Goal: Task Accomplishment & Management: Use online tool/utility

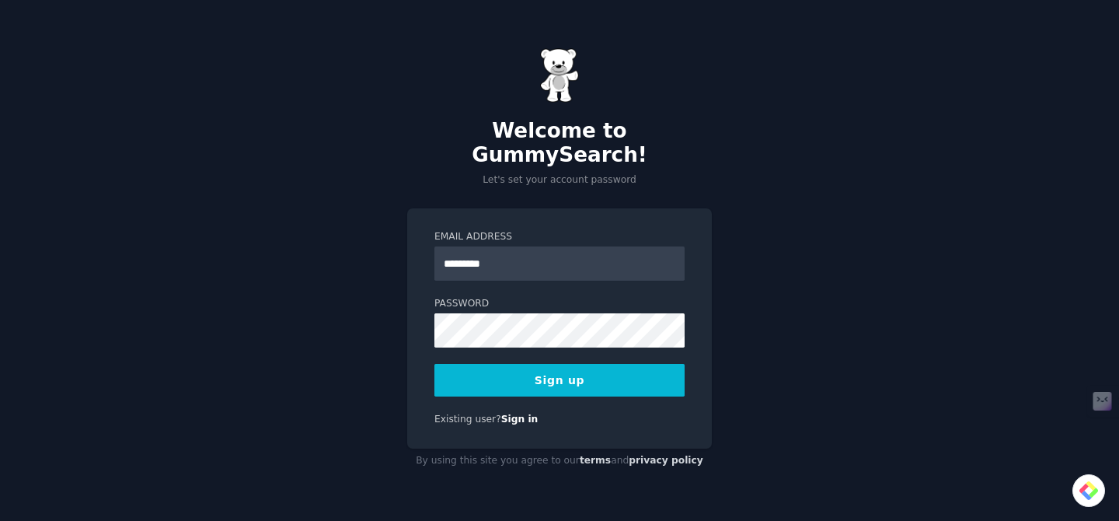
type input "**********"
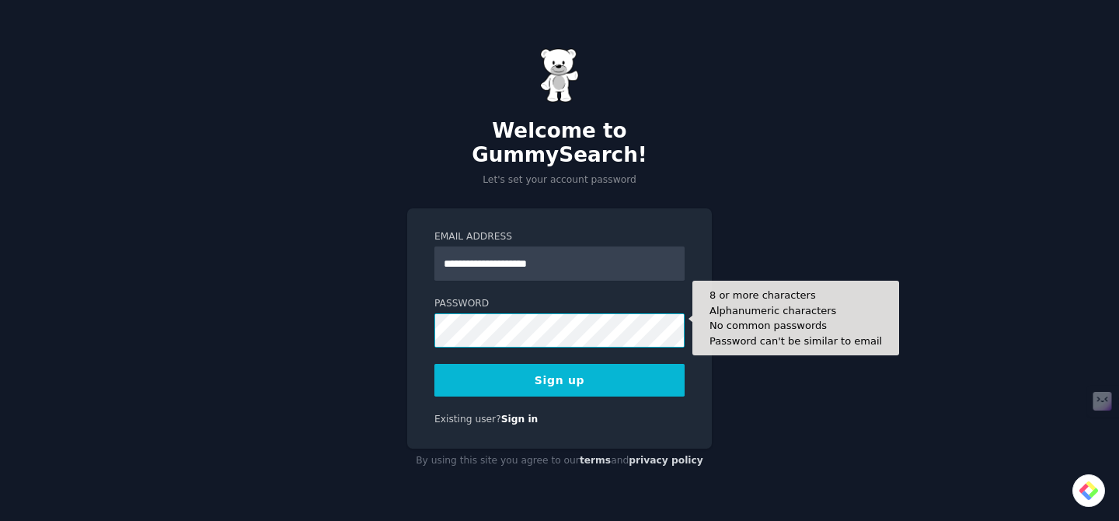
click at [435, 364] on button "Sign up" at bounding box center [560, 380] width 250 height 33
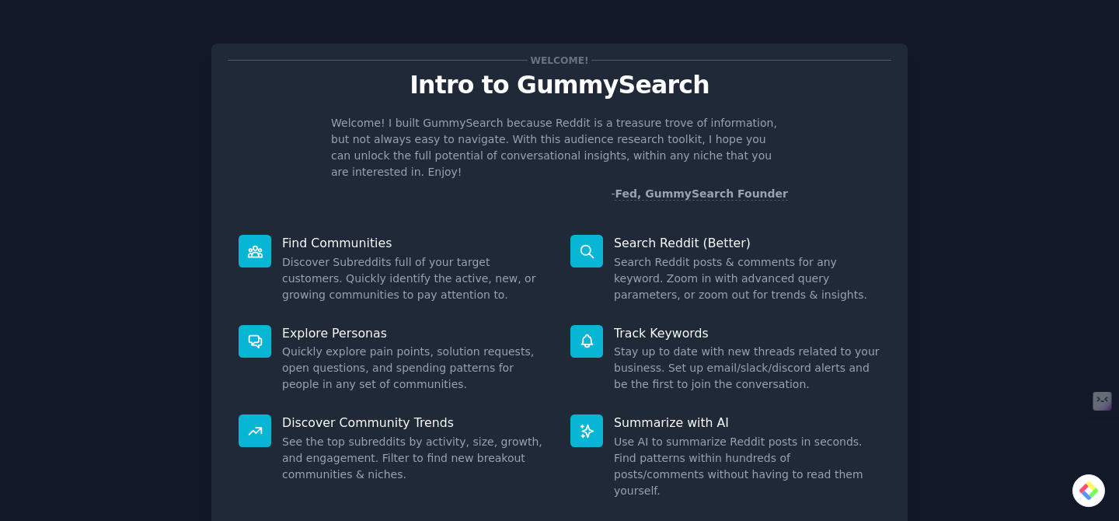
scroll to position [87, 0]
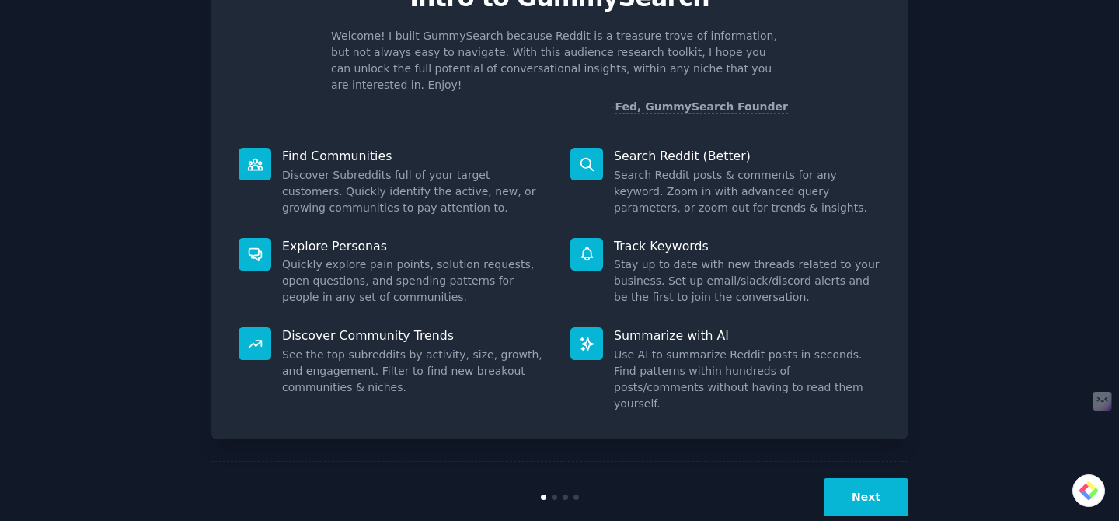
click at [855, 478] on button "Next" at bounding box center [866, 497] width 83 height 38
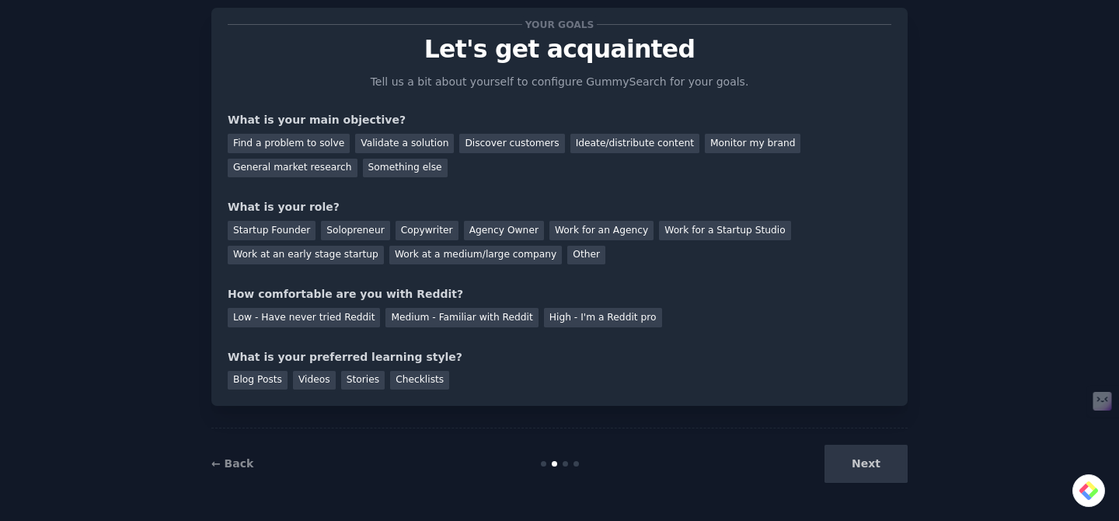
scroll to position [36, 0]
click at [867, 466] on div "Next" at bounding box center [791, 464] width 232 height 38
click at [477, 143] on div "Discover customers" at bounding box center [511, 143] width 105 height 19
click at [393, 256] on div "Work at a medium/large company" at bounding box center [475, 255] width 173 height 19
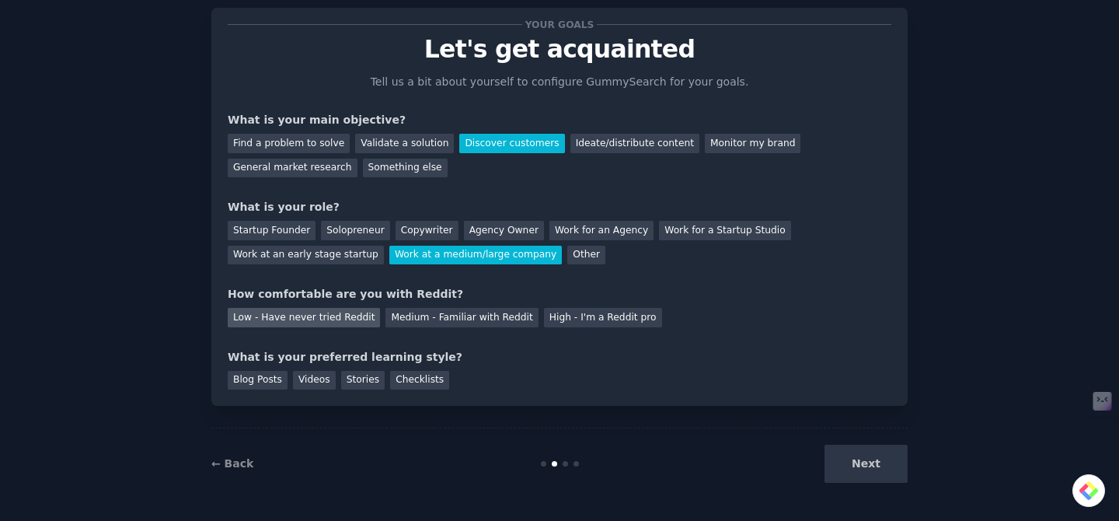
click at [358, 319] on div "Low - Have never tried Reddit" at bounding box center [304, 317] width 152 height 19
click at [266, 377] on div "Blog Posts" at bounding box center [258, 380] width 60 height 19
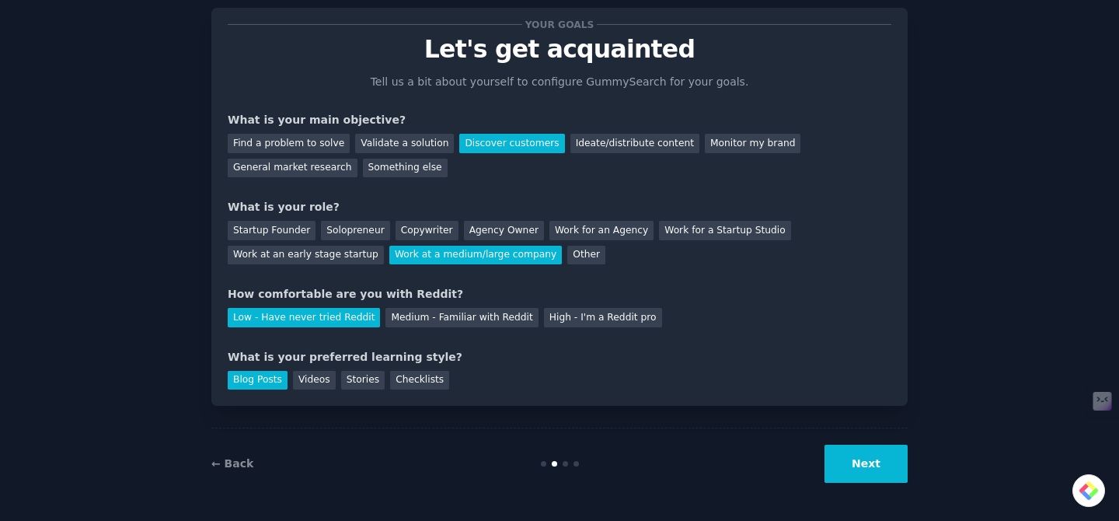
click at [861, 457] on button "Next" at bounding box center [866, 464] width 83 height 38
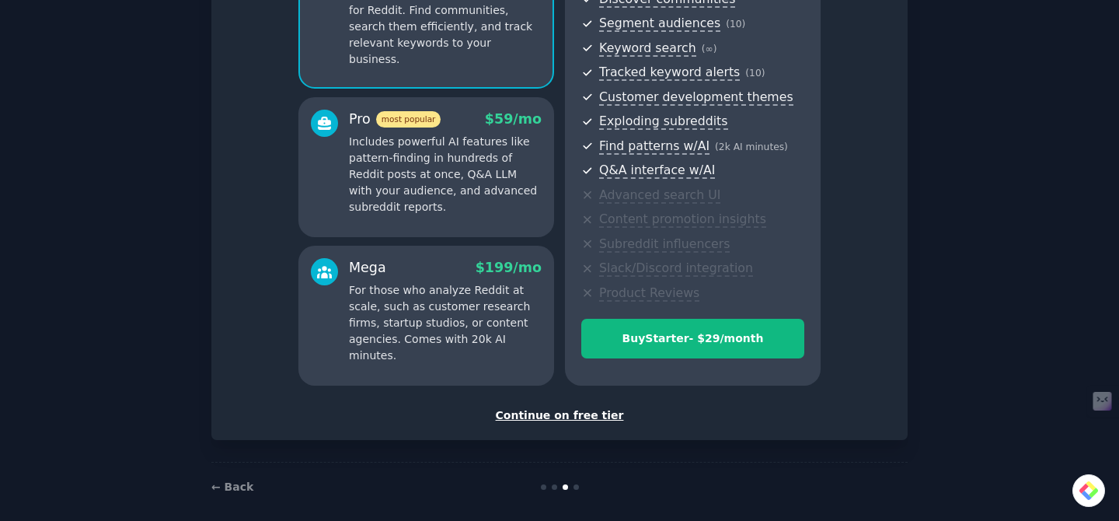
scroll to position [203, 0]
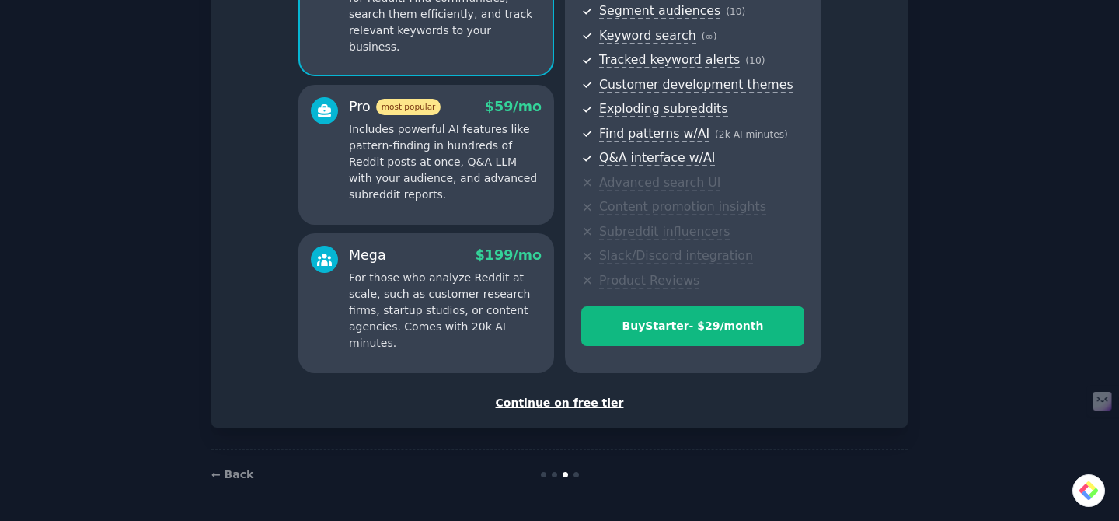
click at [587, 405] on div "Continue on free tier" at bounding box center [560, 403] width 664 height 16
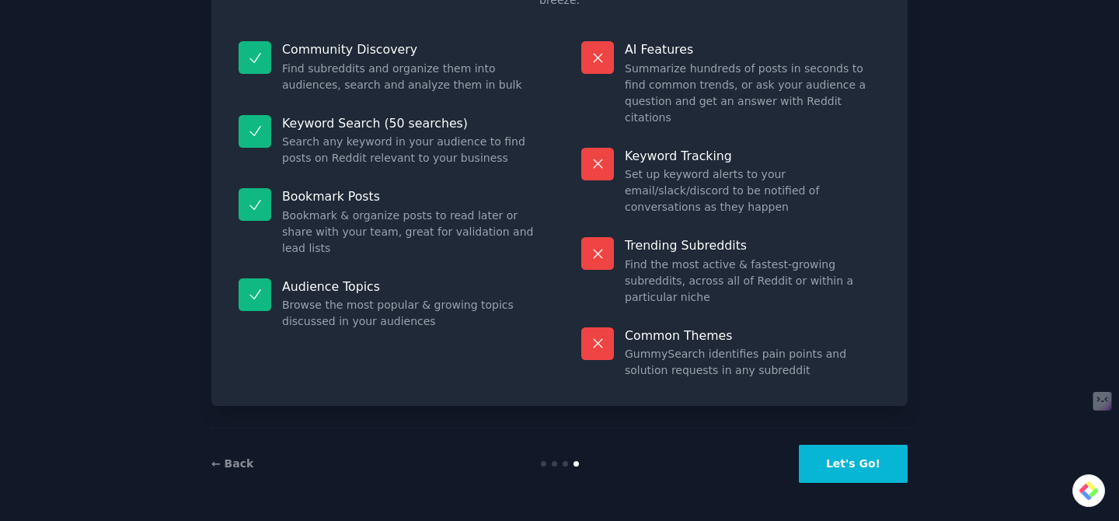
scroll to position [85, 0]
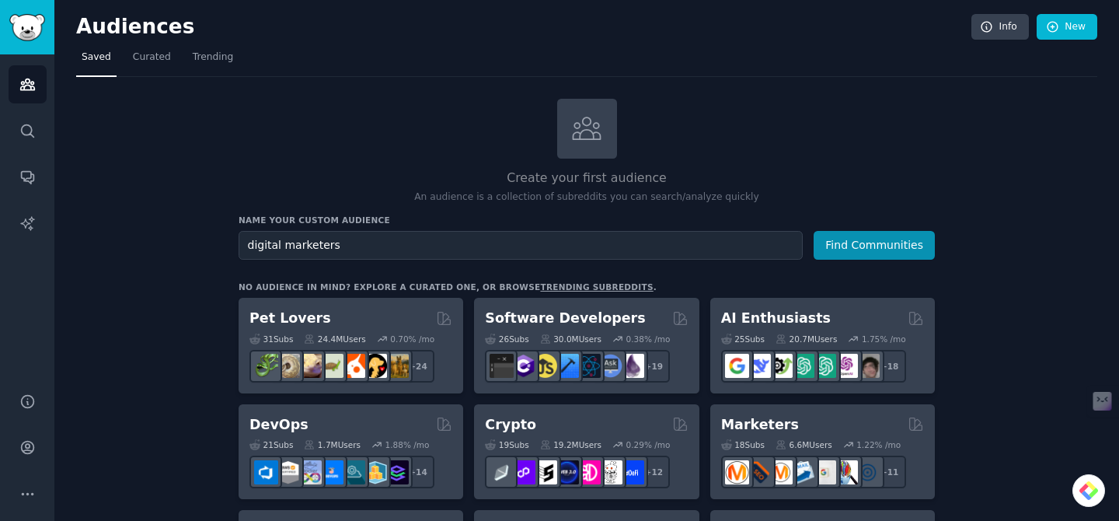
type input "digital marketers"
click at [814, 231] on button "Find Communities" at bounding box center [874, 245] width 121 height 29
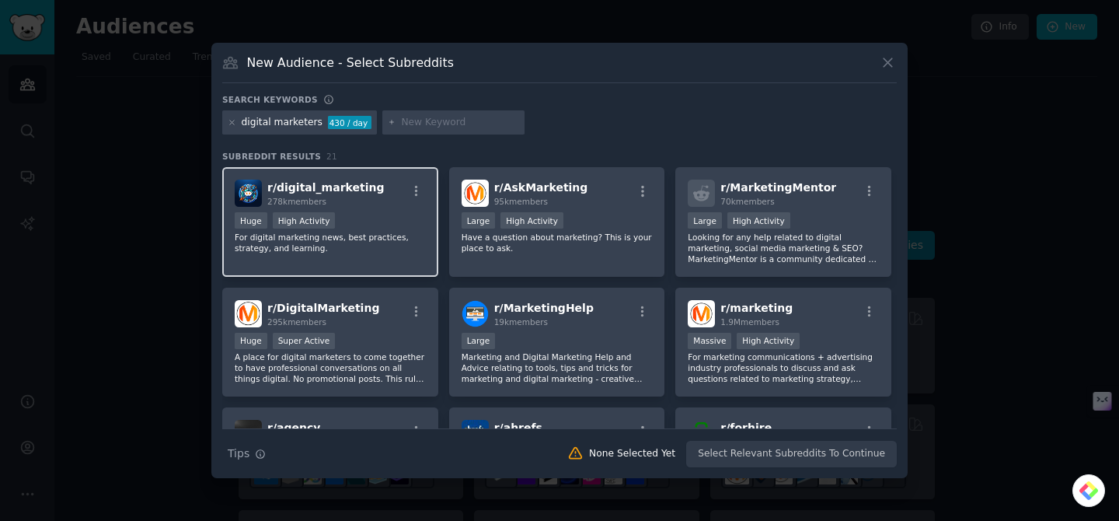
click at [363, 201] on div "278k members" at bounding box center [325, 201] width 117 height 11
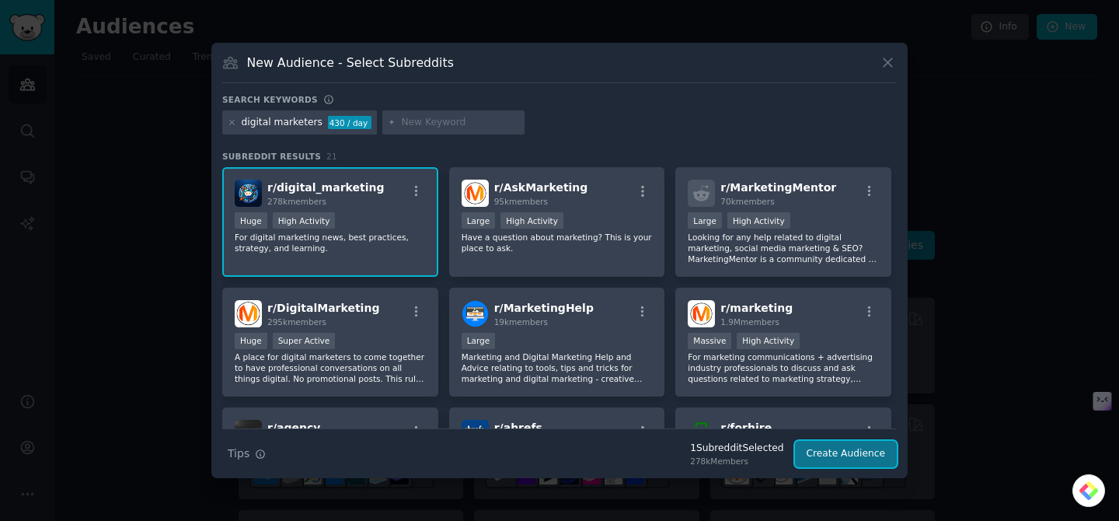
click at [851, 458] on button "Create Audience" at bounding box center [846, 454] width 103 height 26
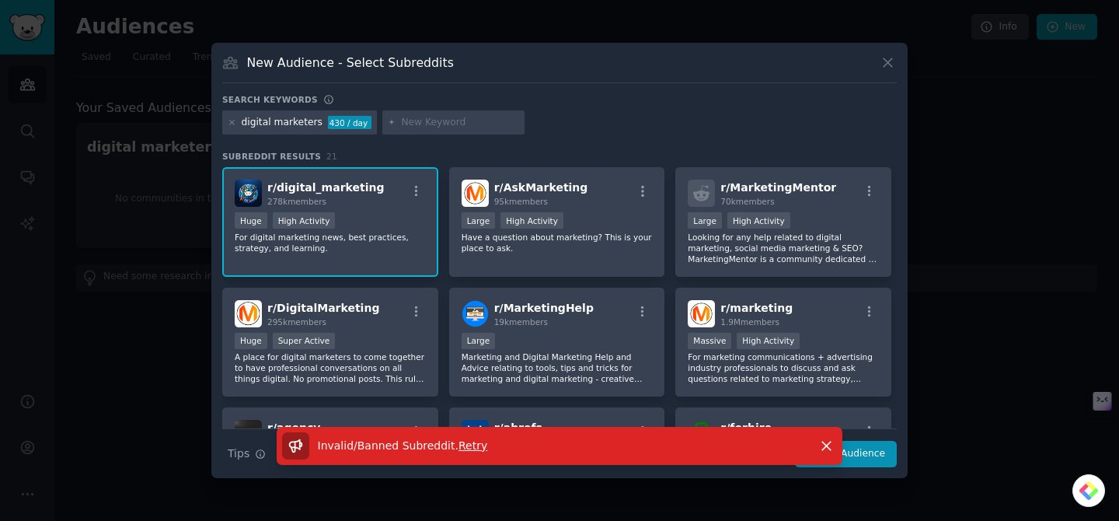
click at [461, 449] on span "Retry" at bounding box center [473, 445] width 29 height 12
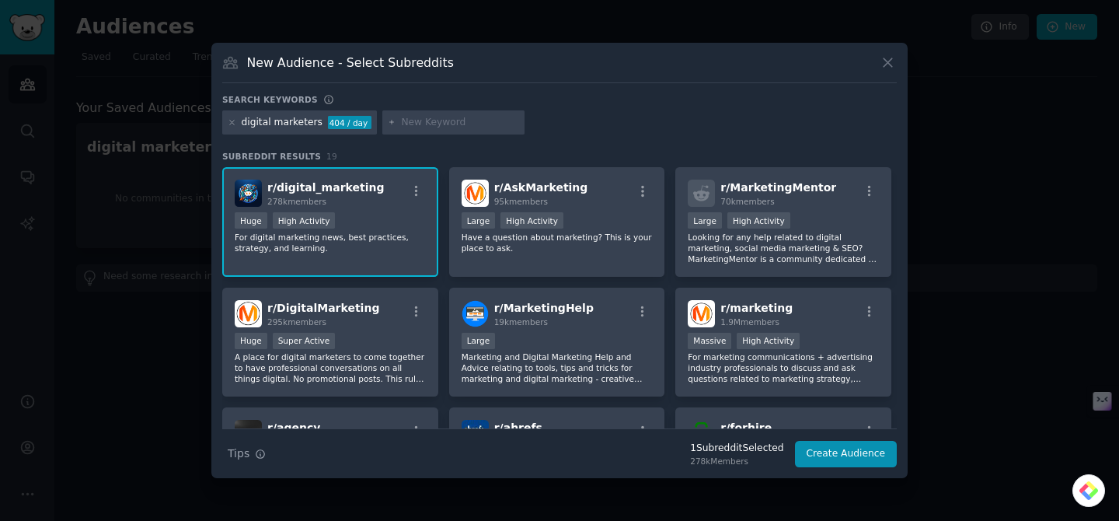
click at [400, 206] on div "r/ digital_marketing 278k members" at bounding box center [330, 193] width 191 height 27
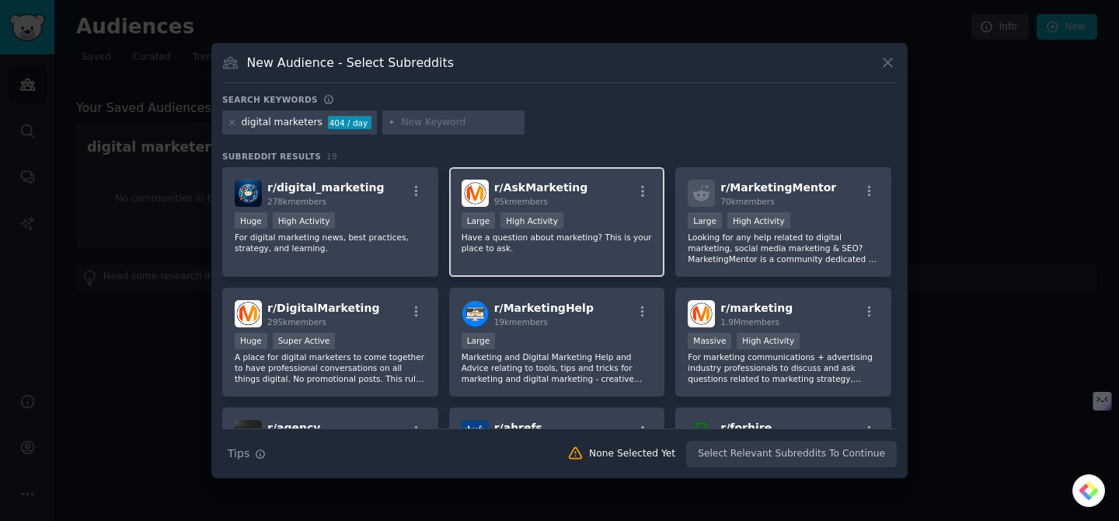
click at [583, 218] on div ">= 80th percentile for submissions / day Large High Activity" at bounding box center [557, 221] width 191 height 19
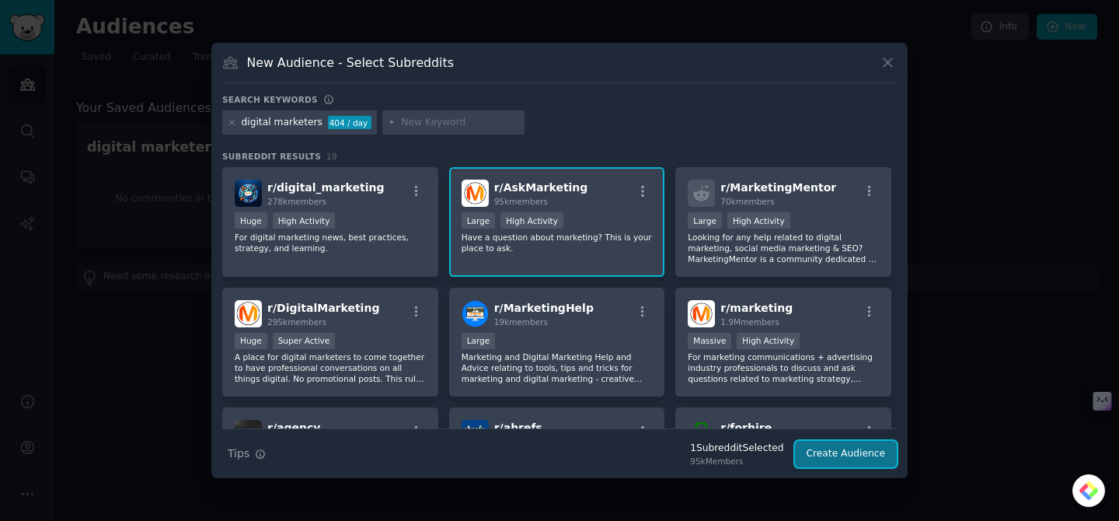
click at [848, 459] on button "Create Audience" at bounding box center [846, 454] width 103 height 26
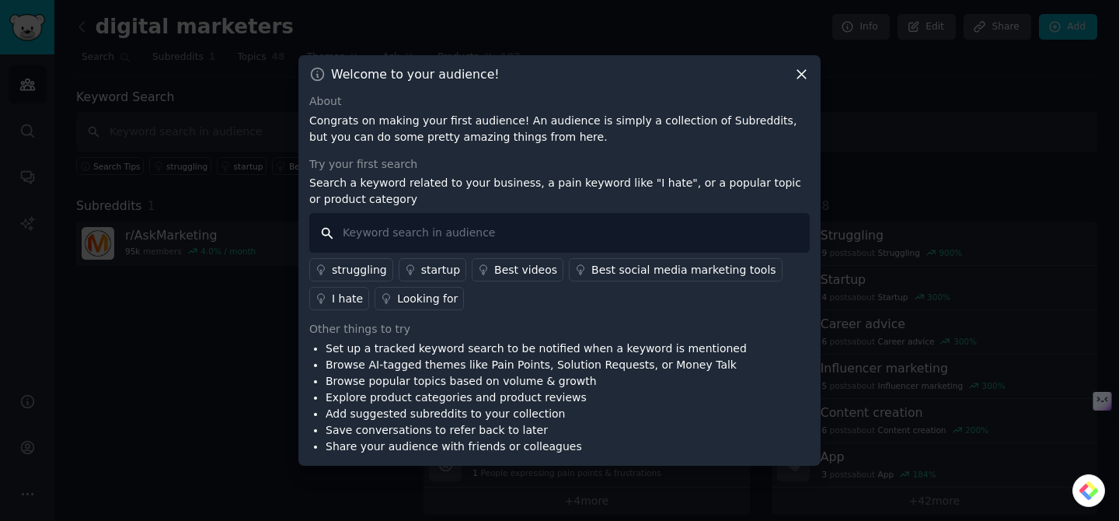
click at [573, 238] on input "text" at bounding box center [559, 233] width 501 height 40
type input "course"
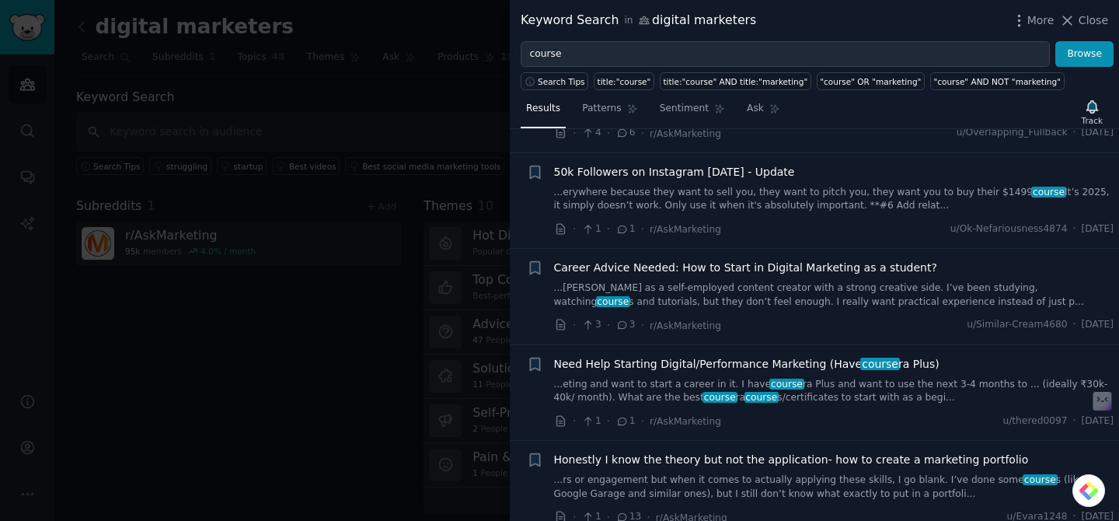
scroll to position [198, 0]
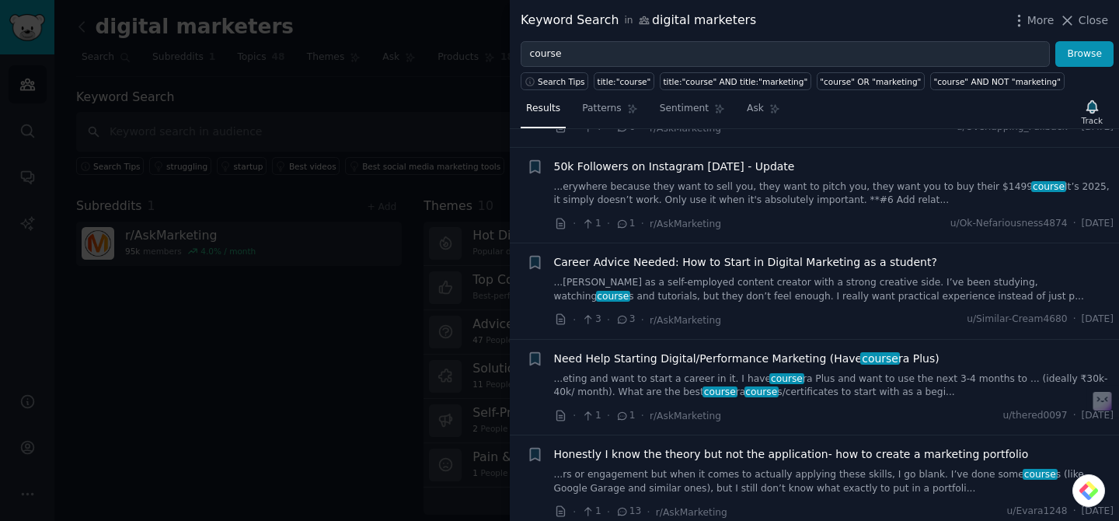
click at [724, 374] on link "...eting and want to start a career in it. I have course ra Plus and want to us…" at bounding box center [834, 385] width 560 height 27
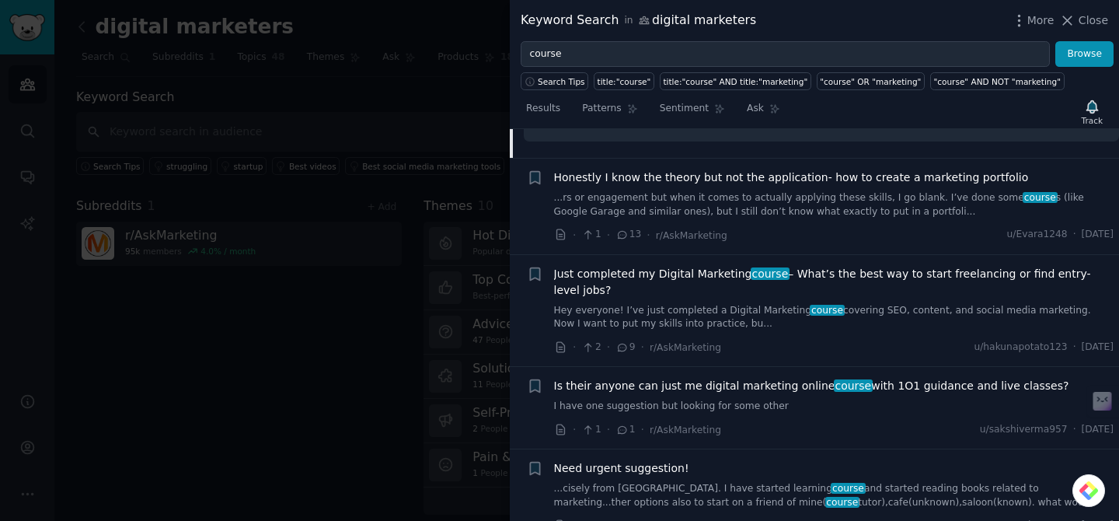
scroll to position [770, 0]
click at [777, 399] on link "I have one suggestion but looking for some other" at bounding box center [834, 406] width 560 height 14
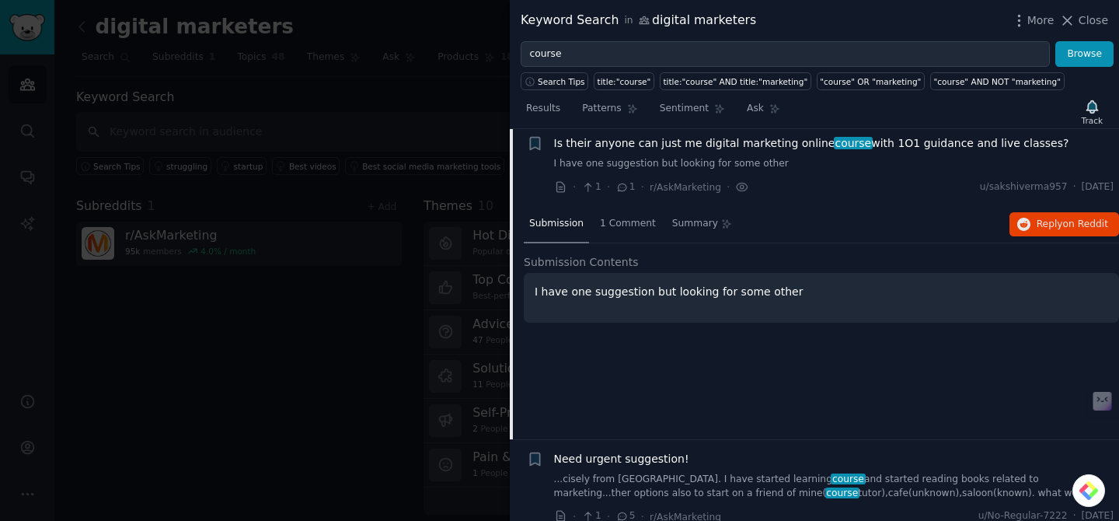
scroll to position [713, 0]
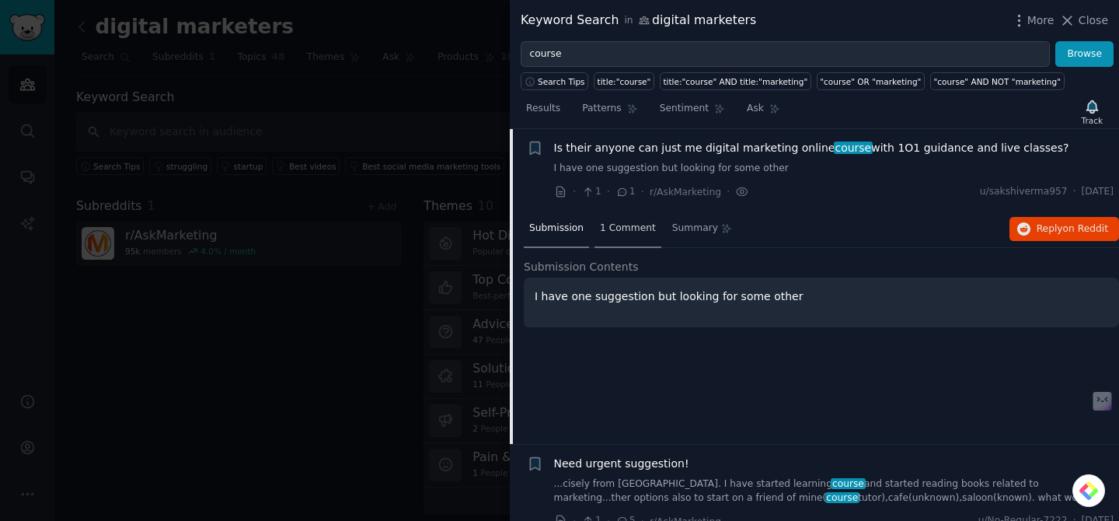
click at [630, 227] on span "1 Comment" at bounding box center [628, 229] width 56 height 14
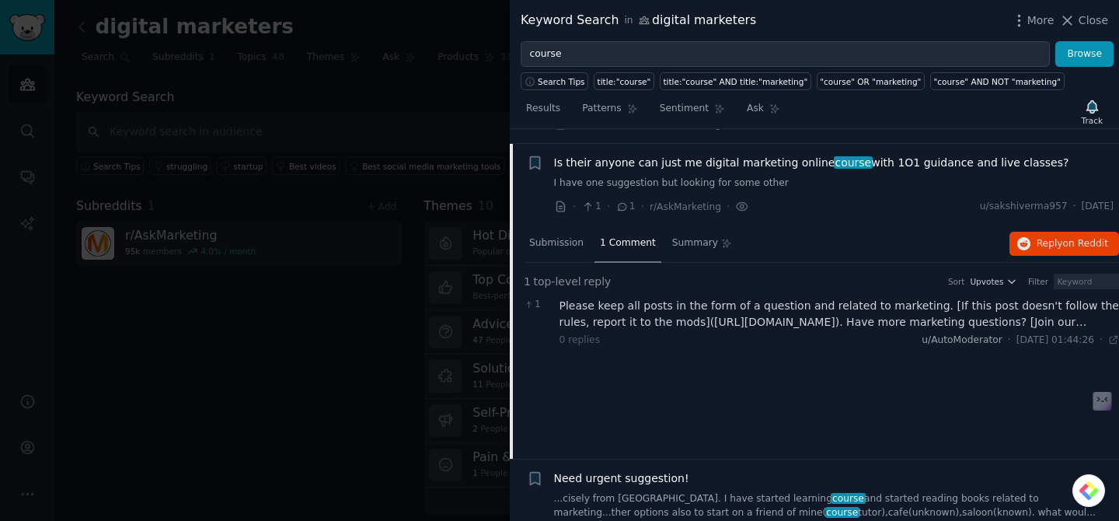
scroll to position [692, 0]
